Goal: Task Accomplishment & Management: Manage account settings

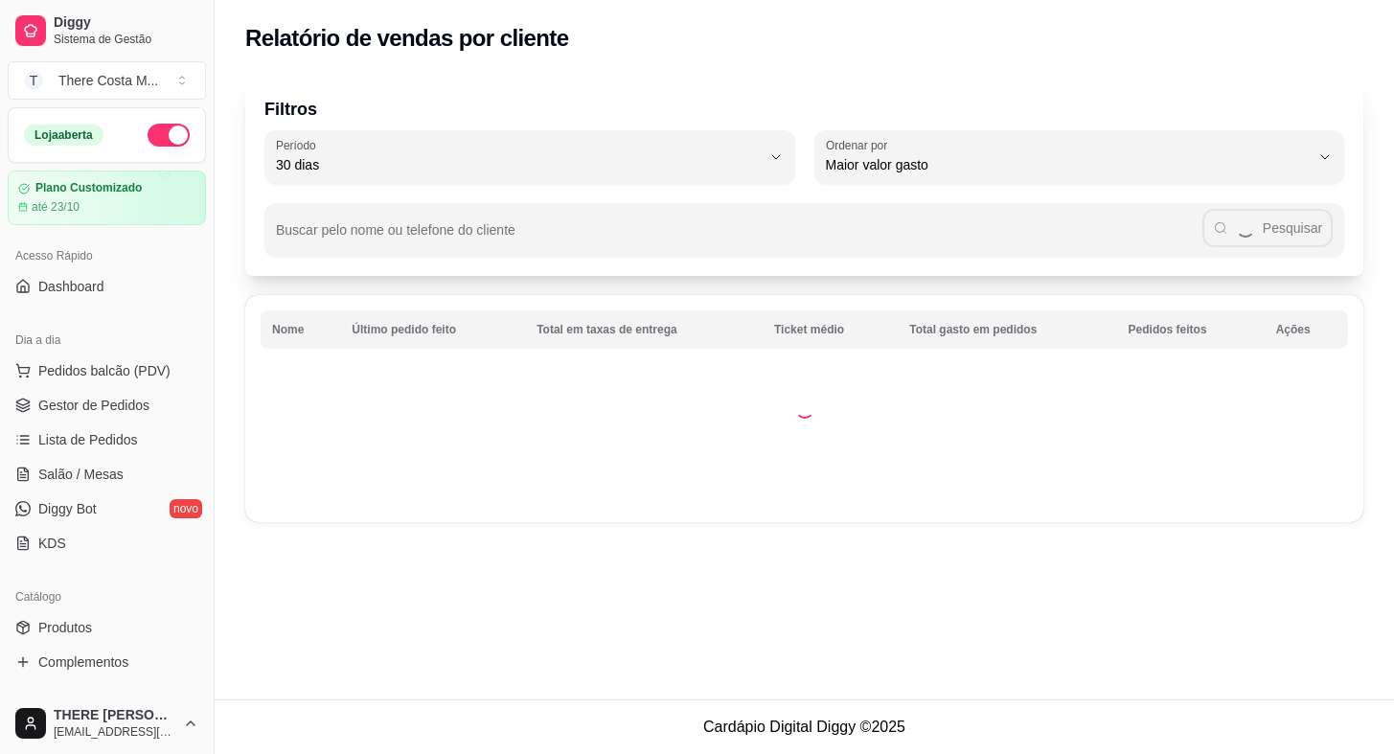
select select "30"
select select "HIGHEST_TOTAL_SPENT_WITH_ORDERS"
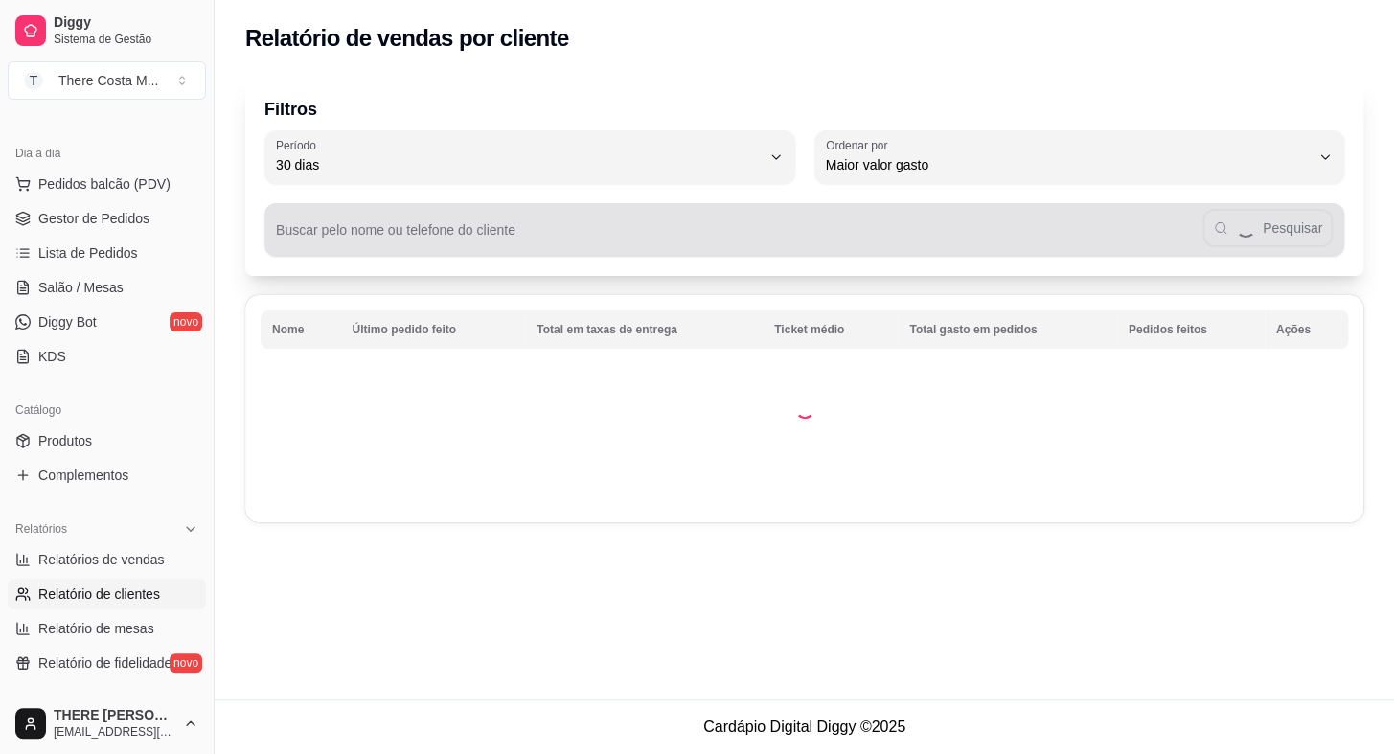
click at [362, 235] on input "Buscar pelo nome ou telefone do cliente" at bounding box center [739, 237] width 926 height 19
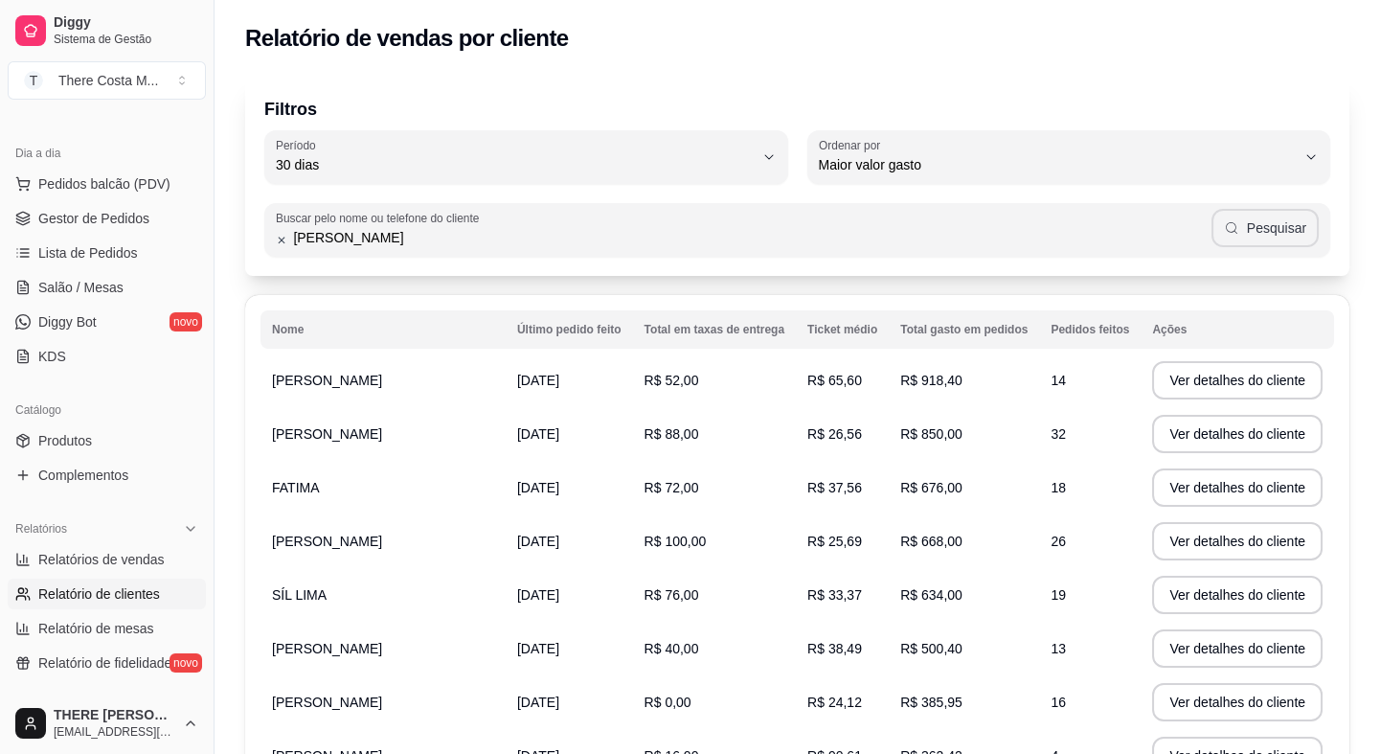
type input "[PERSON_NAME]"
click at [1273, 225] on button "Pesquisar" at bounding box center [1265, 228] width 107 height 38
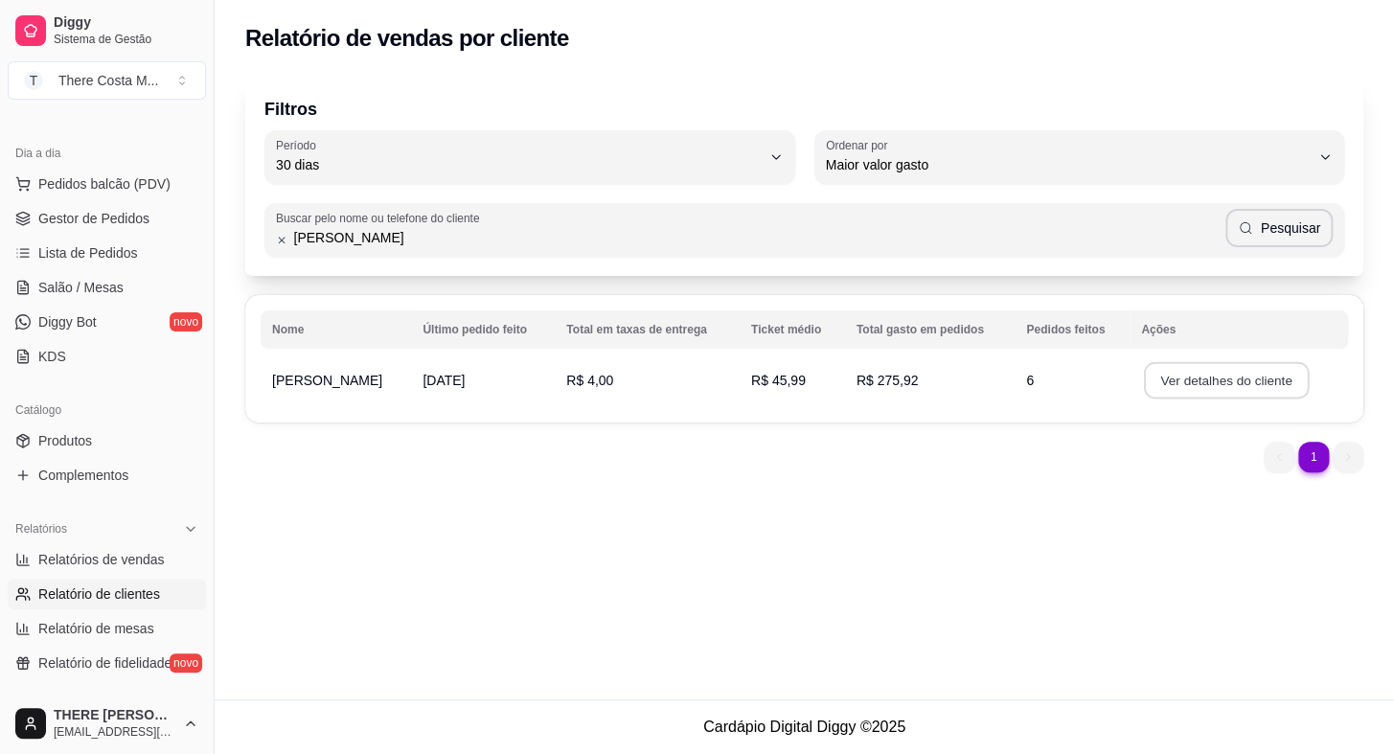
click at [1174, 386] on button "Ver detalhes do cliente" at bounding box center [1226, 380] width 165 height 37
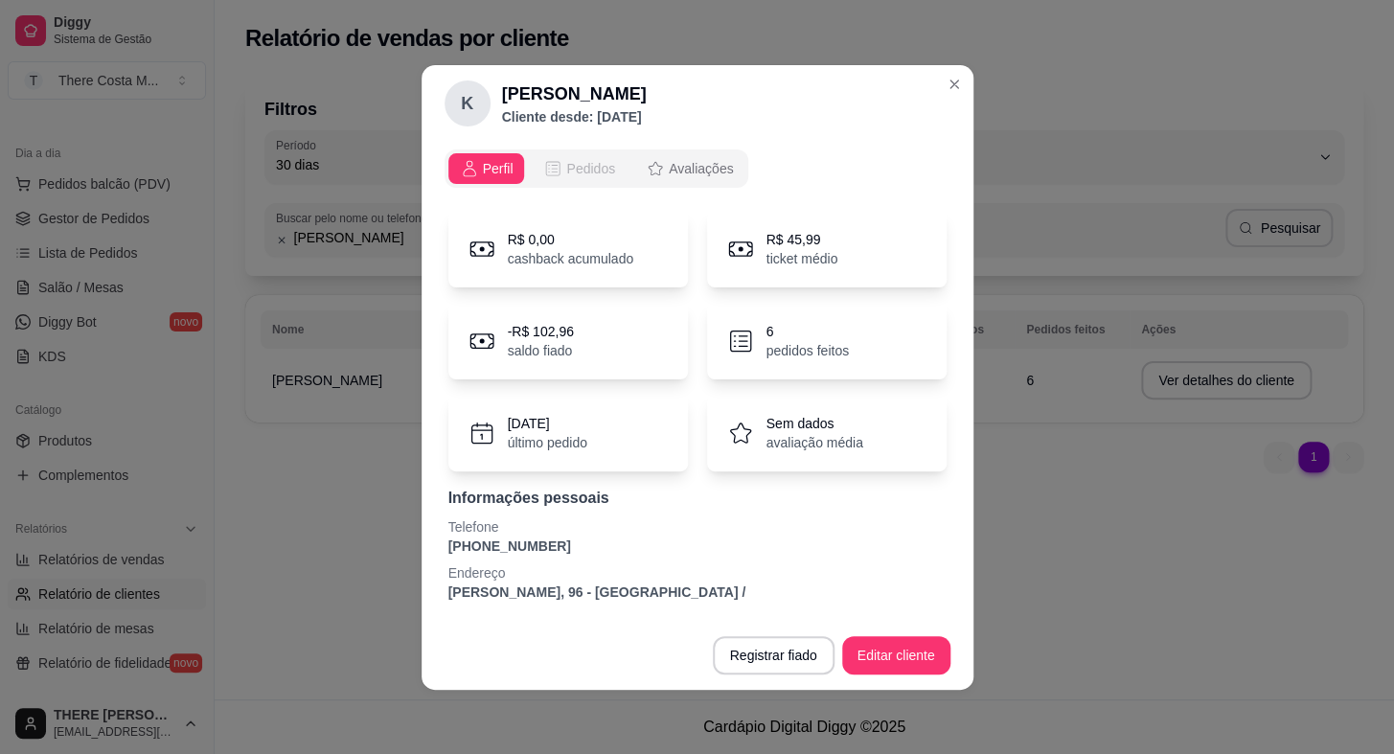
click at [592, 162] on span "Pedidos" at bounding box center [590, 168] width 49 height 19
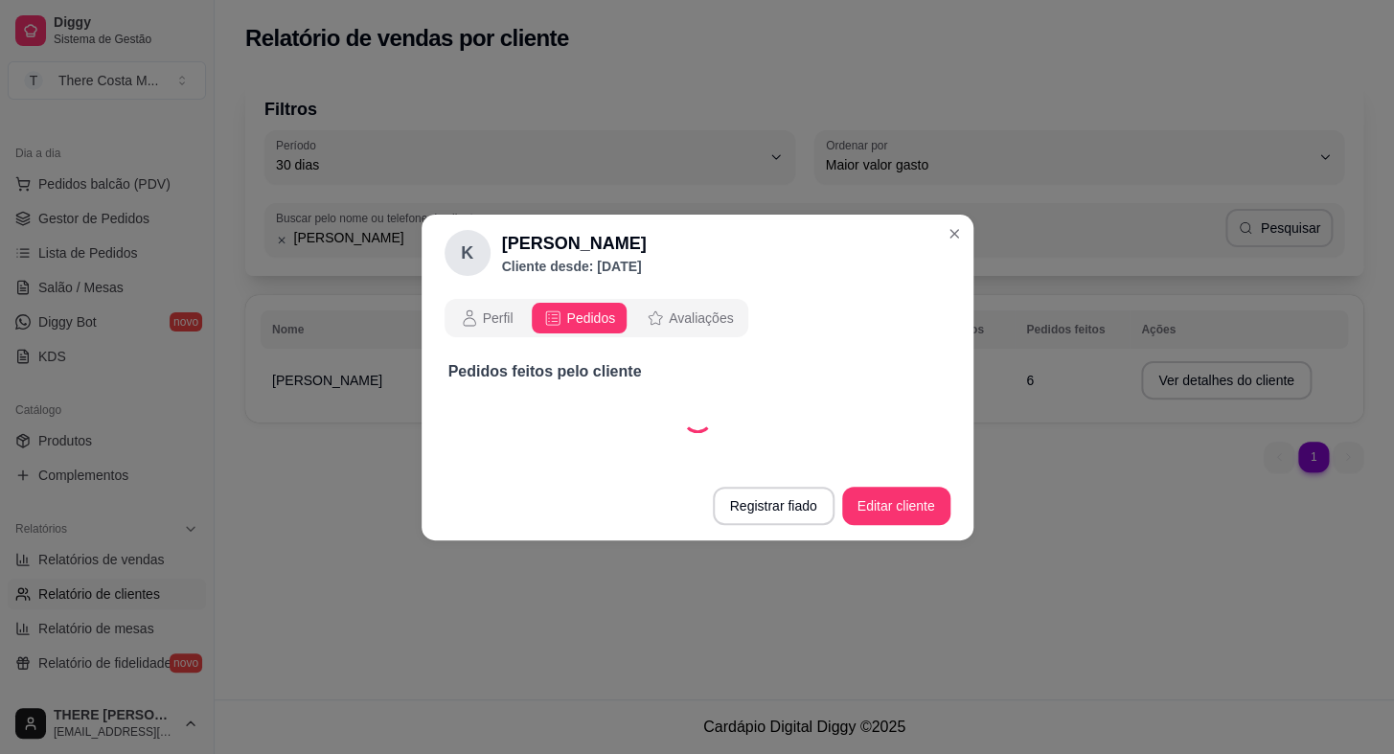
select select "30"
select select "ALL"
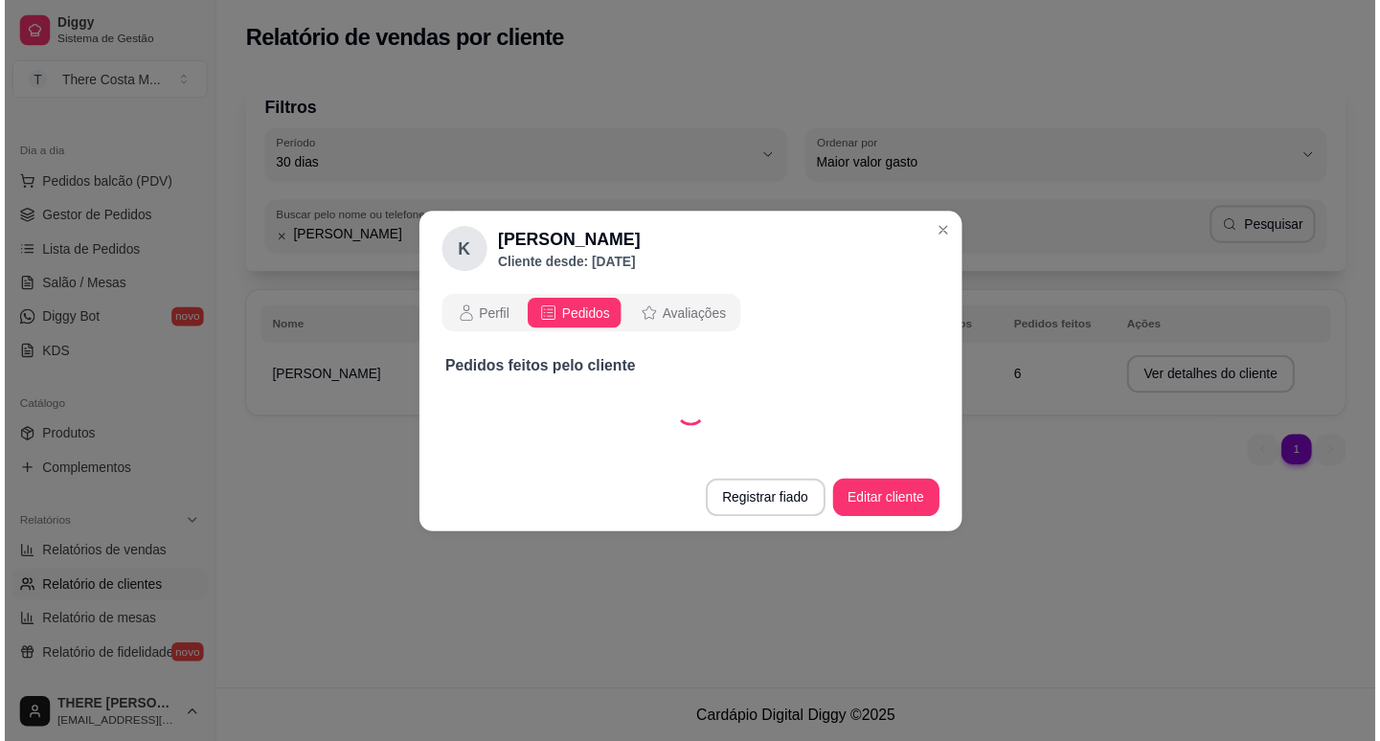
scroll to position [0, 0]
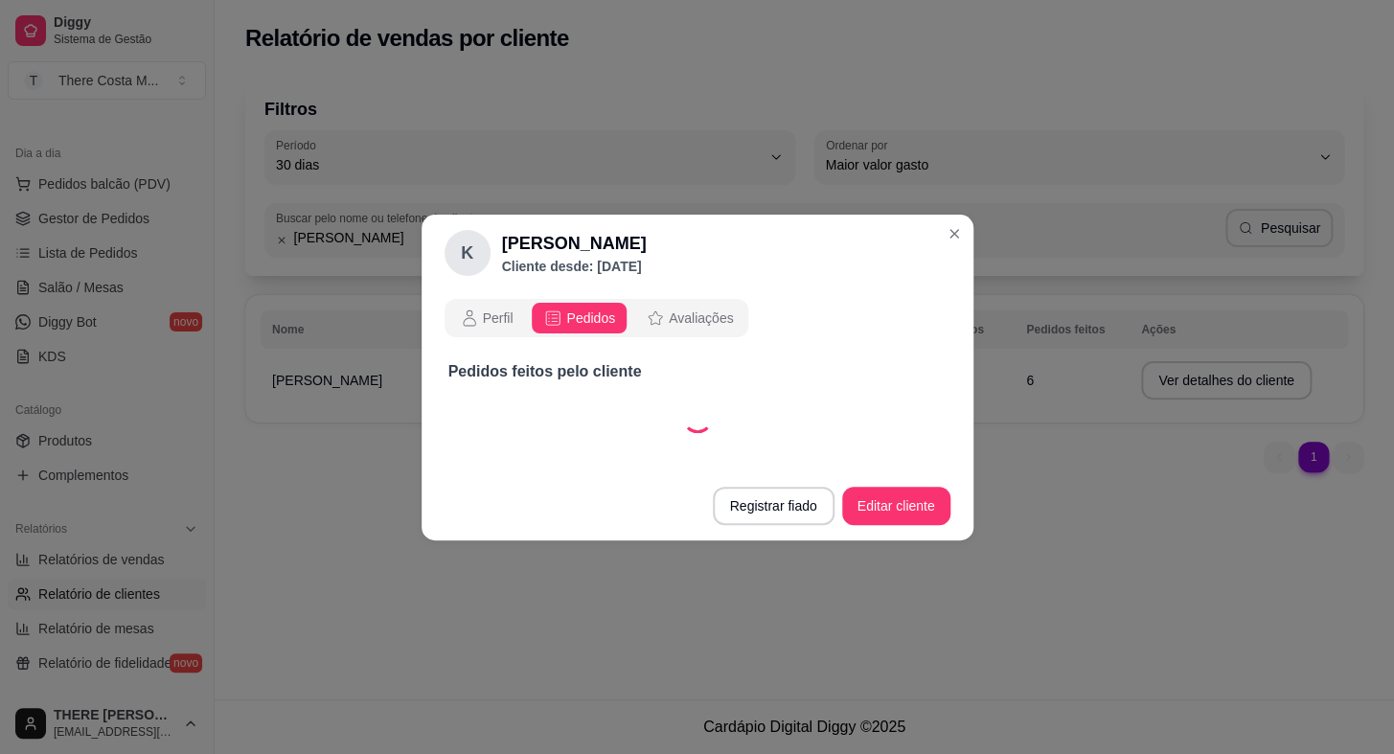
select select "30"
select select "ALL"
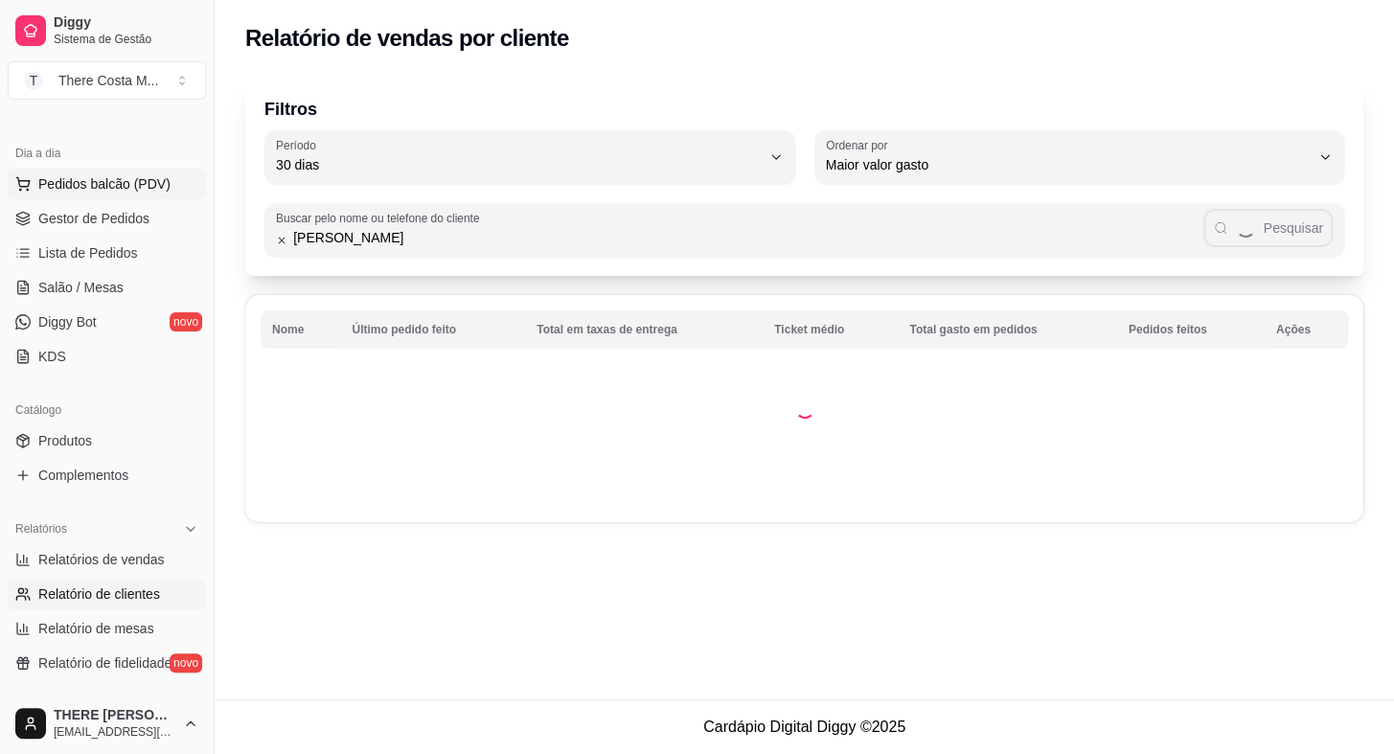
click at [119, 178] on span "Pedidos balcão (PDV)" at bounding box center [104, 183] width 132 height 19
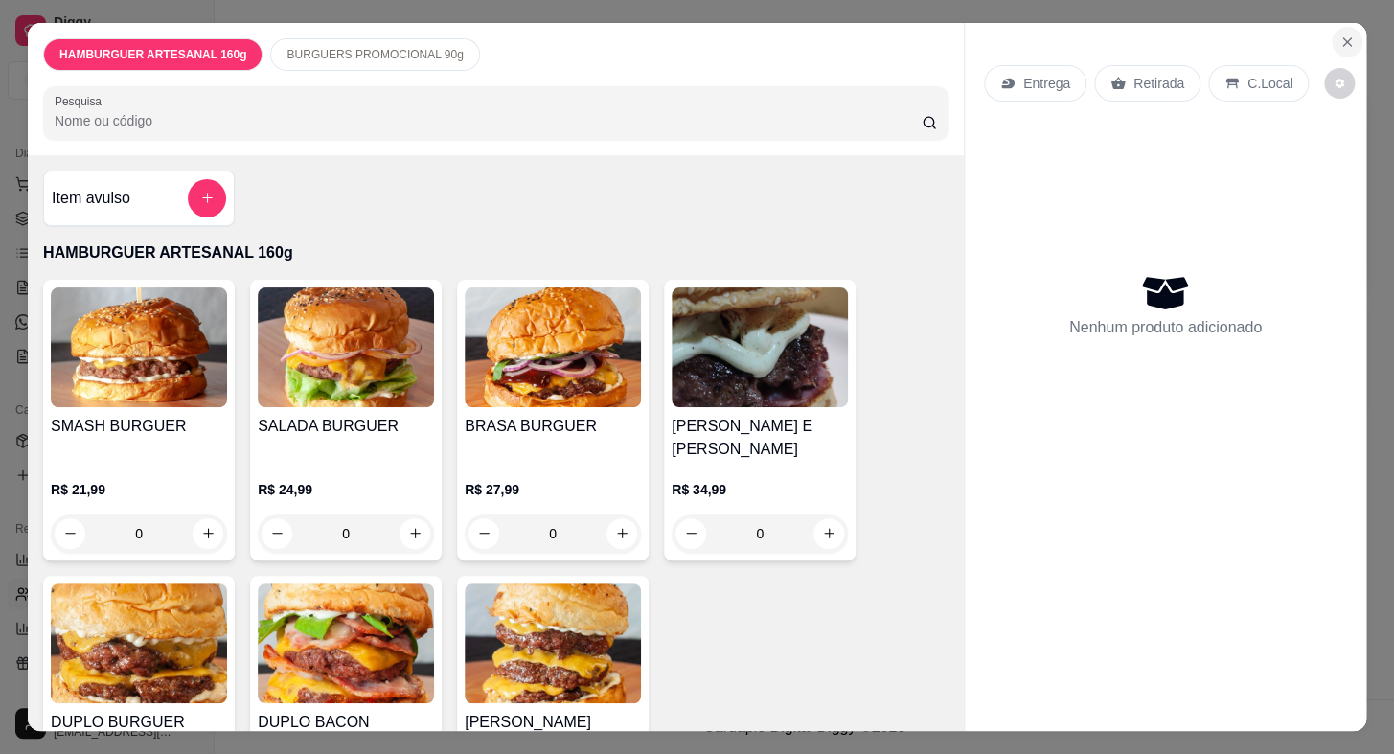
click at [1347, 34] on icon "Close" at bounding box center [1346, 41] width 15 height 15
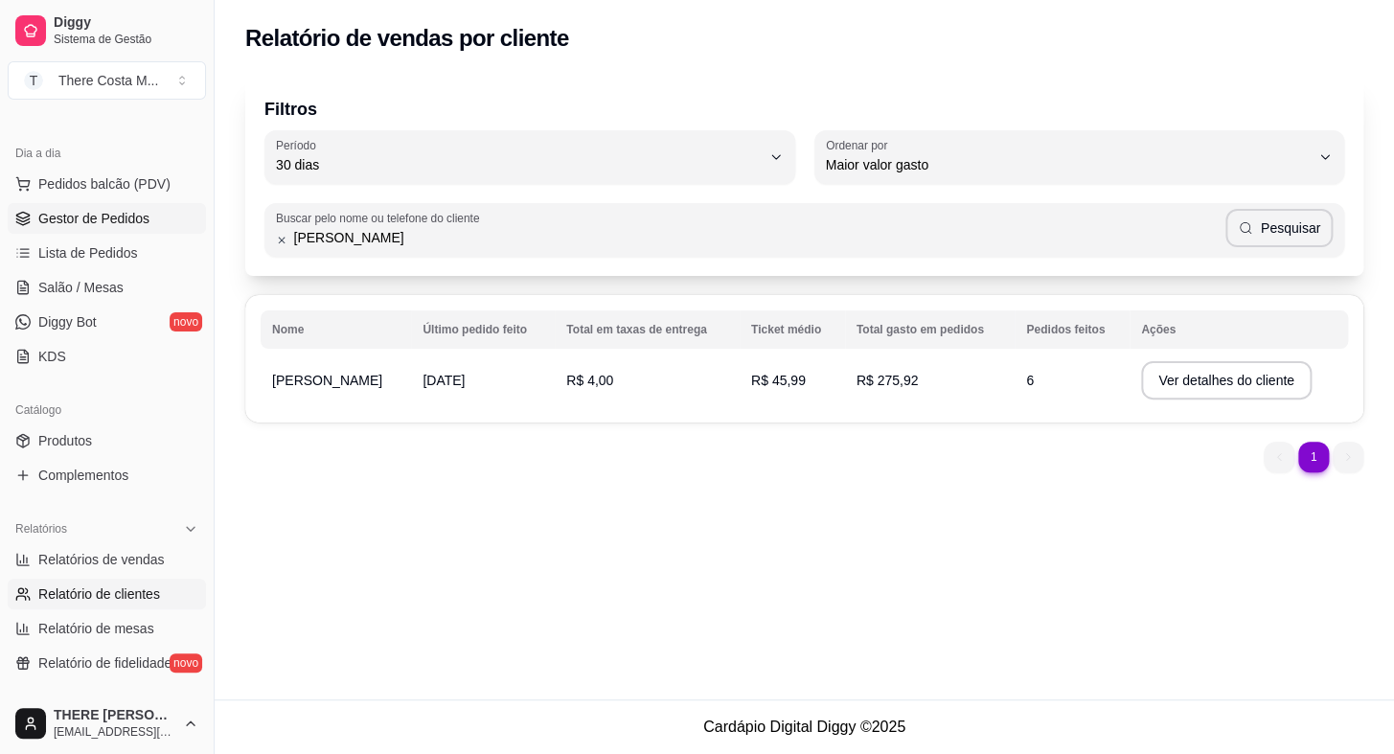
click at [73, 217] on span "Gestor de Pedidos" at bounding box center [93, 218] width 111 height 19
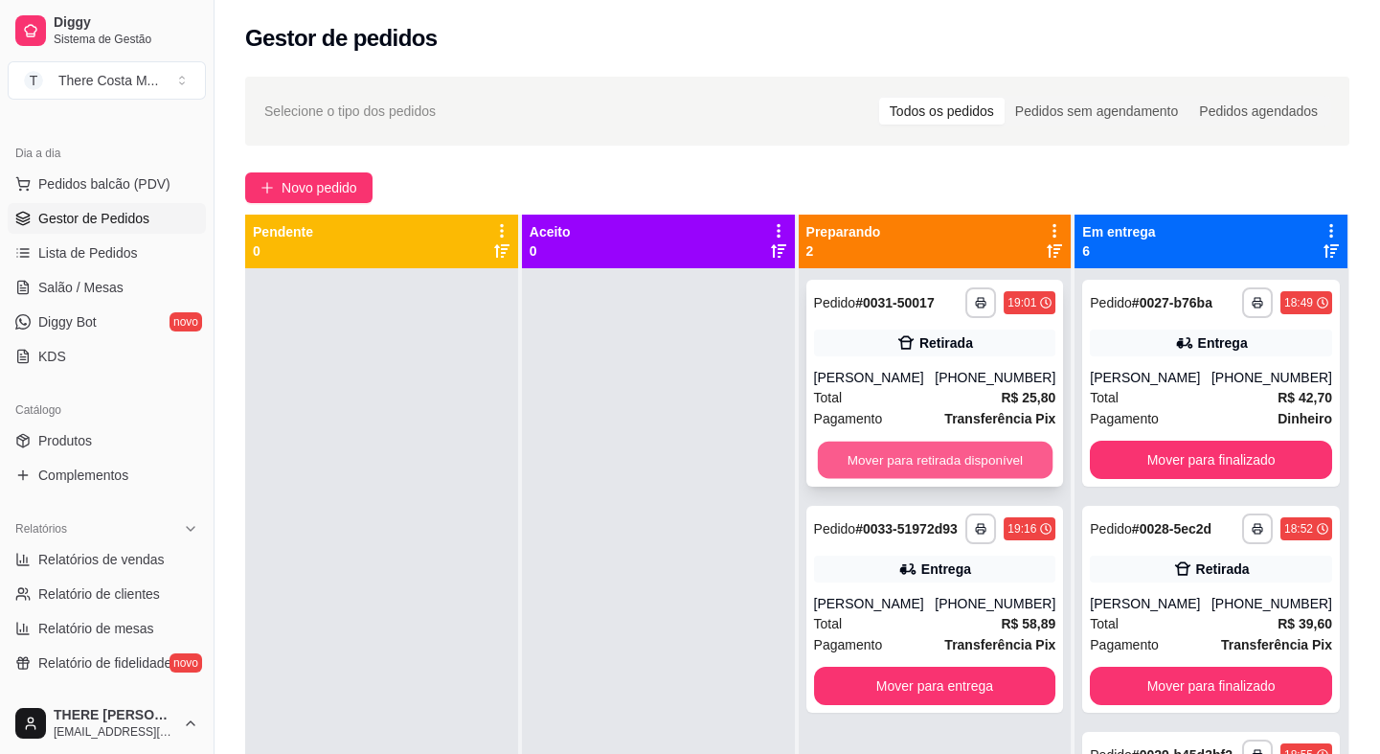
click at [995, 443] on button "Mover para retirada disponível" at bounding box center [934, 460] width 235 height 37
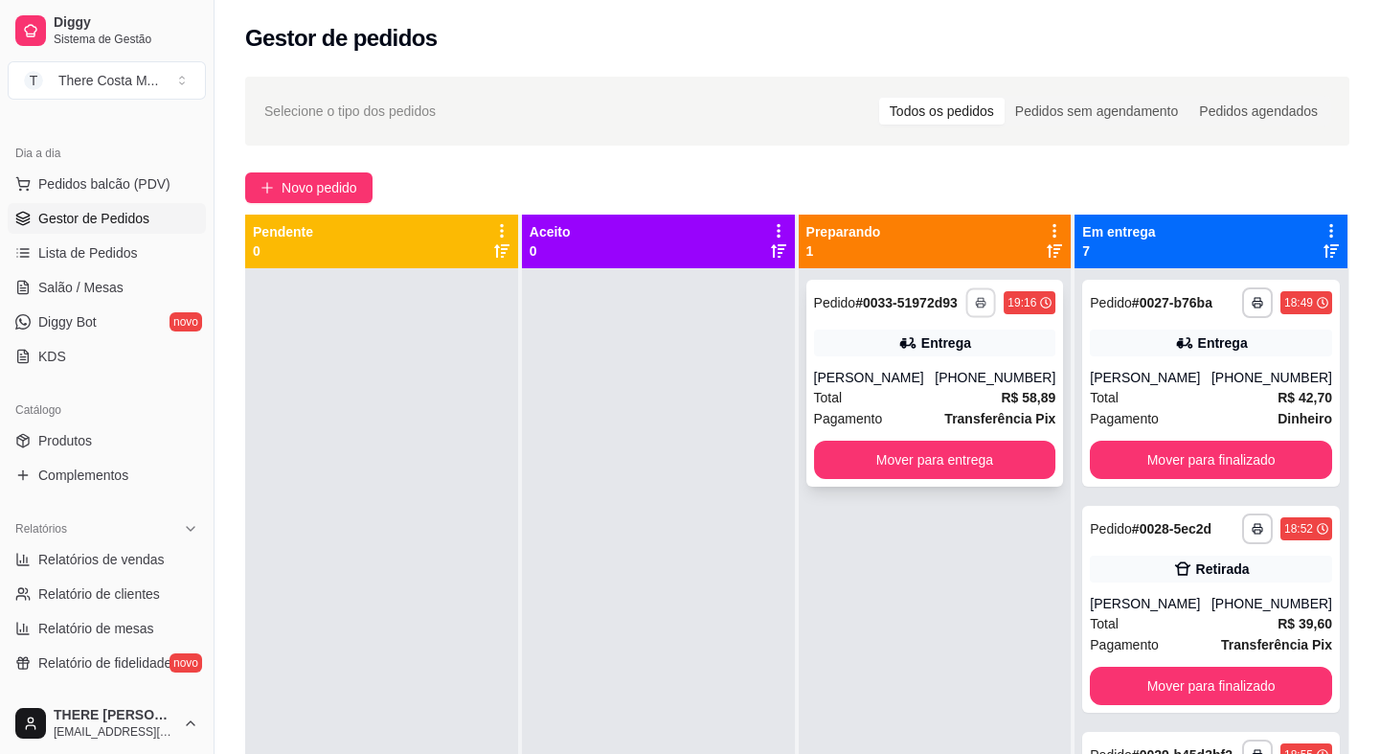
click at [977, 304] on icon "button" at bounding box center [981, 304] width 10 height 4
click at [946, 372] on button "IMPRESSORA" at bounding box center [921, 369] width 134 height 30
click at [112, 307] on link "Diggy Bot novo" at bounding box center [107, 322] width 198 height 31
